Goal: Check status: Check status

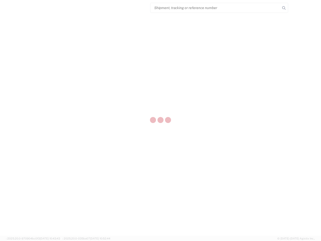
select select "US"
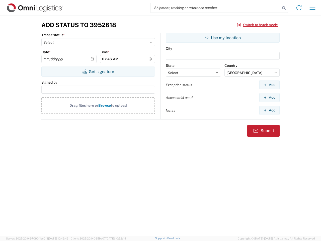
click at [216, 8] on input "search" at bounding box center [216, 8] width 130 height 10
click at [284, 8] on icon at bounding box center [284, 8] width 7 height 7
click at [299, 8] on icon at bounding box center [299, 8] width 8 height 8
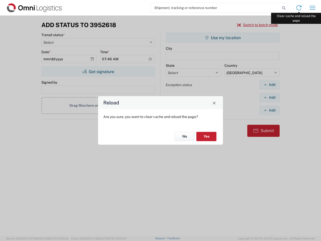
click at [313, 8] on div "Reload Are you sure, you want to clear cache and reload the page? No Yes" at bounding box center [160, 120] width 321 height 241
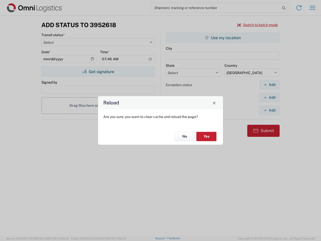
click at [258, 25] on div "Reload Are you sure, you want to clear cache and reload the page? No Yes" at bounding box center [160, 120] width 321 height 241
click at [98, 72] on div "Reload Are you sure, you want to clear cache and reload the page? No Yes" at bounding box center [160, 120] width 321 height 241
click at [223, 38] on div "Reload Are you sure, you want to clear cache and reload the page? No Yes" at bounding box center [160, 120] width 321 height 241
click at [270, 85] on div "Reload Are you sure, you want to clear cache and reload the page? No Yes" at bounding box center [160, 120] width 321 height 241
click at [270, 97] on div "Reload Are you sure, you want to clear cache and reload the page? No Yes" at bounding box center [160, 120] width 321 height 241
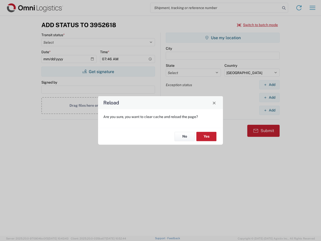
click at [270, 110] on div "Reload Are you sure, you want to clear cache and reload the page? No Yes" at bounding box center [160, 120] width 321 height 241
